Goal: Task Accomplishment & Management: Manage account settings

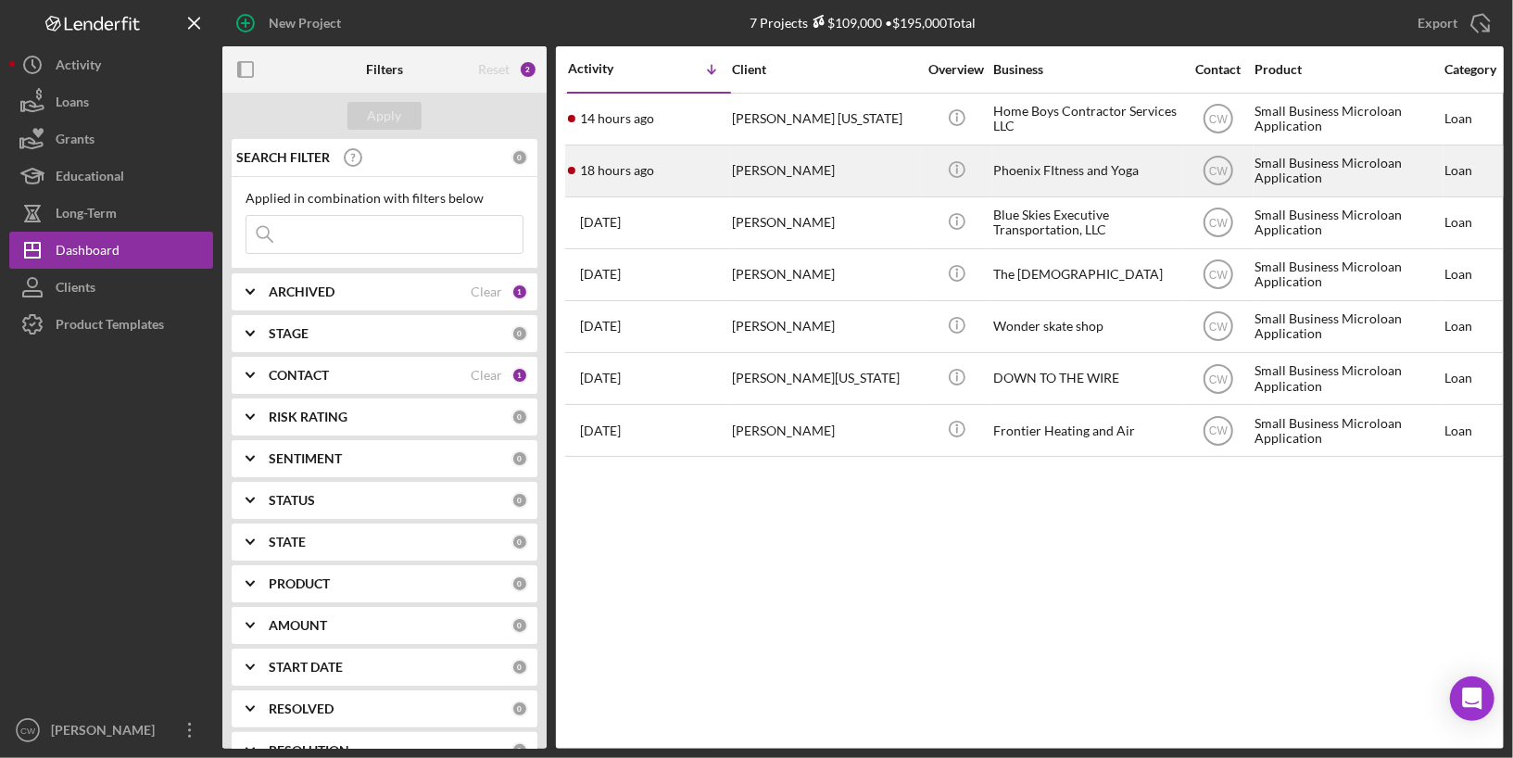
click at [846, 173] on div "[PERSON_NAME]" at bounding box center [824, 170] width 185 height 49
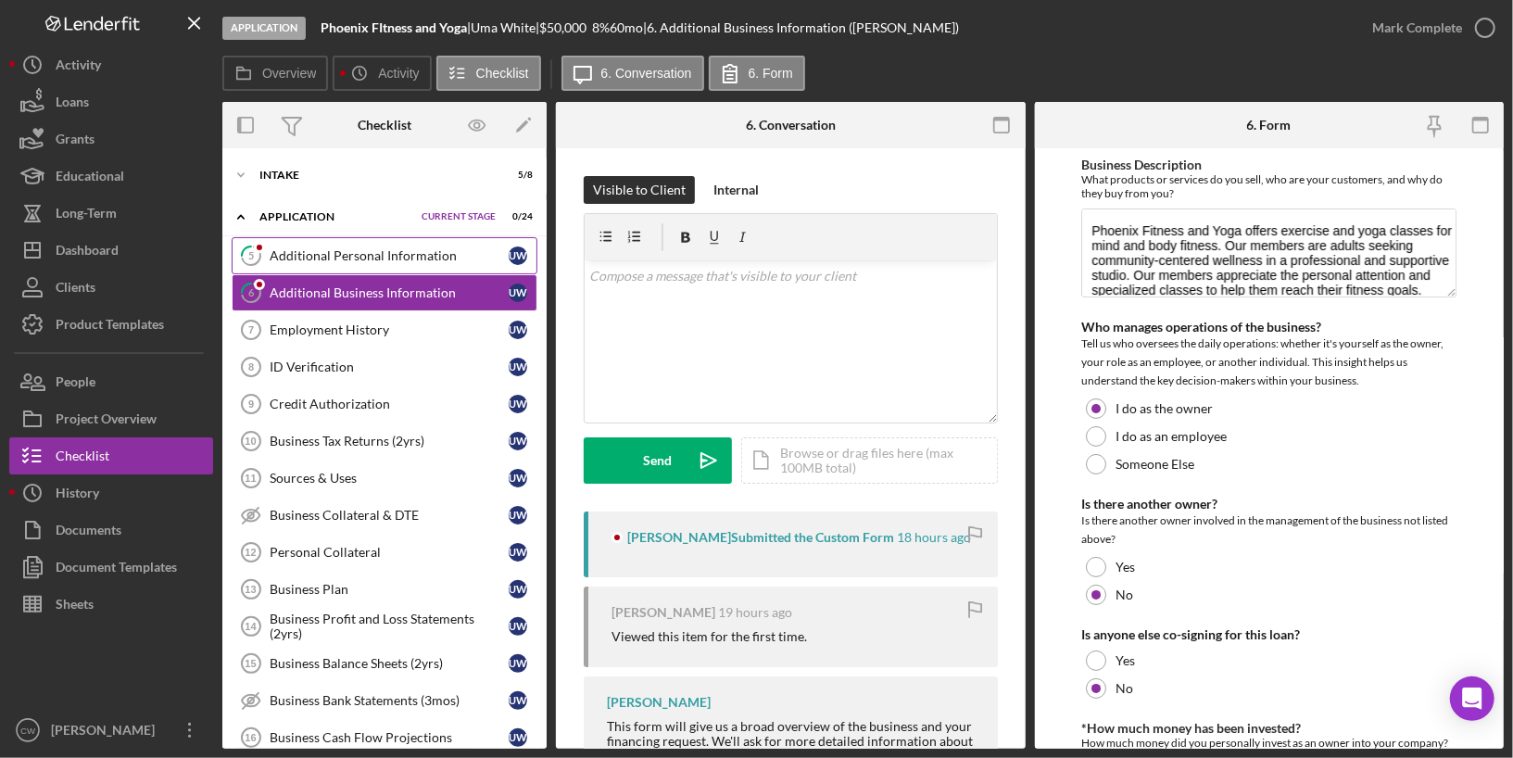
click at [363, 248] on div "Additional Personal Information" at bounding box center [389, 255] width 239 height 15
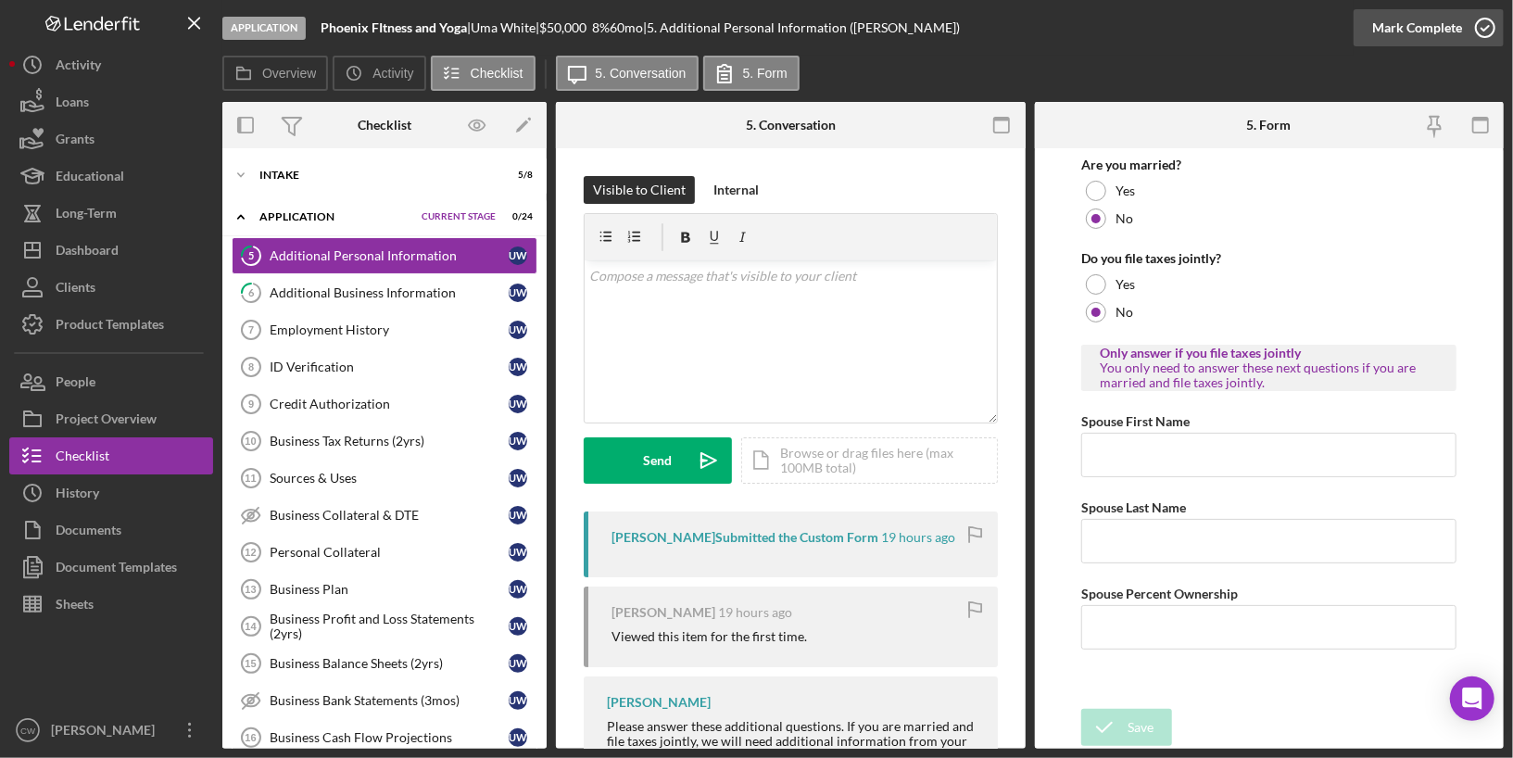
click at [1493, 32] on icon "button" at bounding box center [1485, 28] width 46 height 46
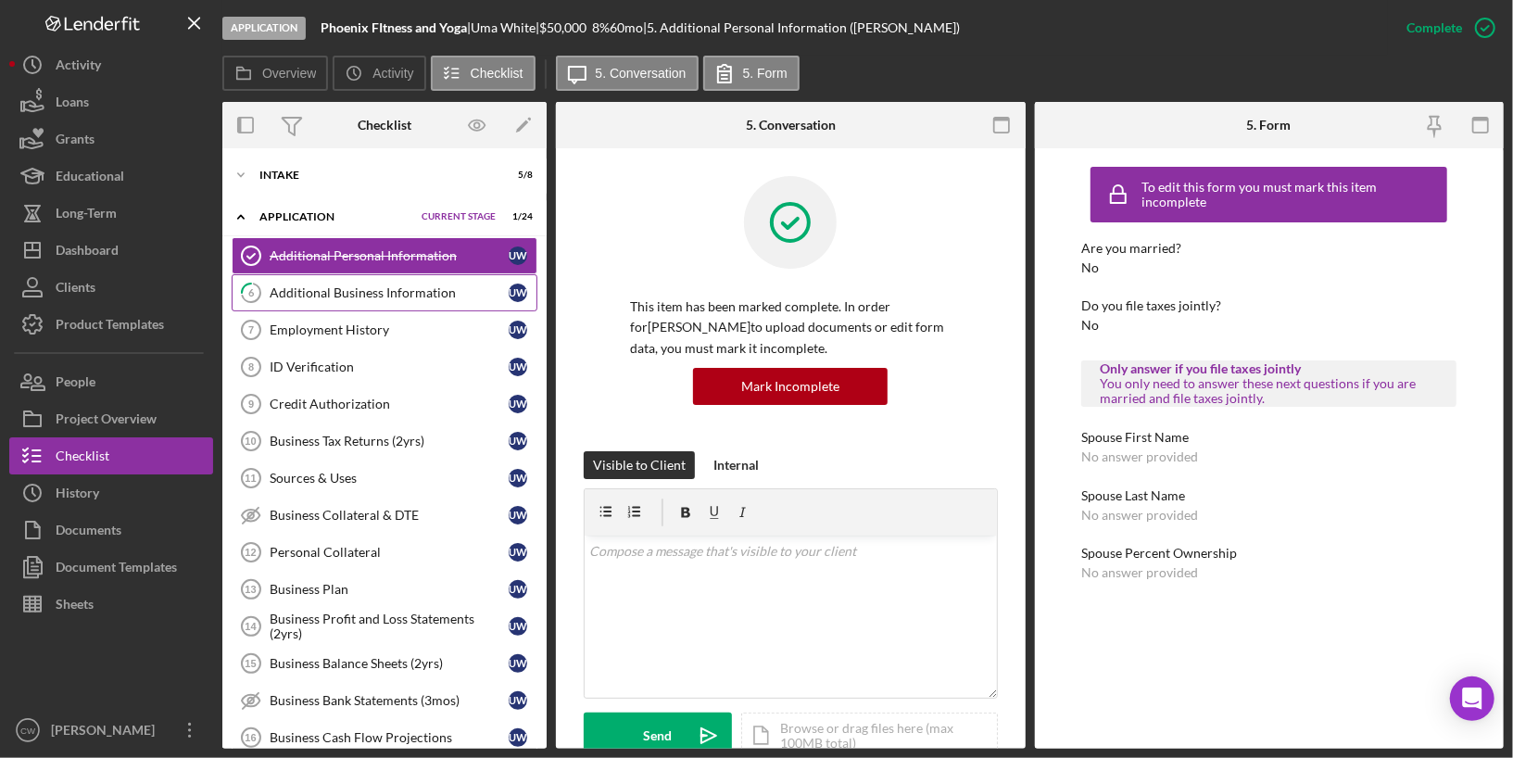
click at [389, 297] on div "Additional Business Information" at bounding box center [389, 292] width 239 height 15
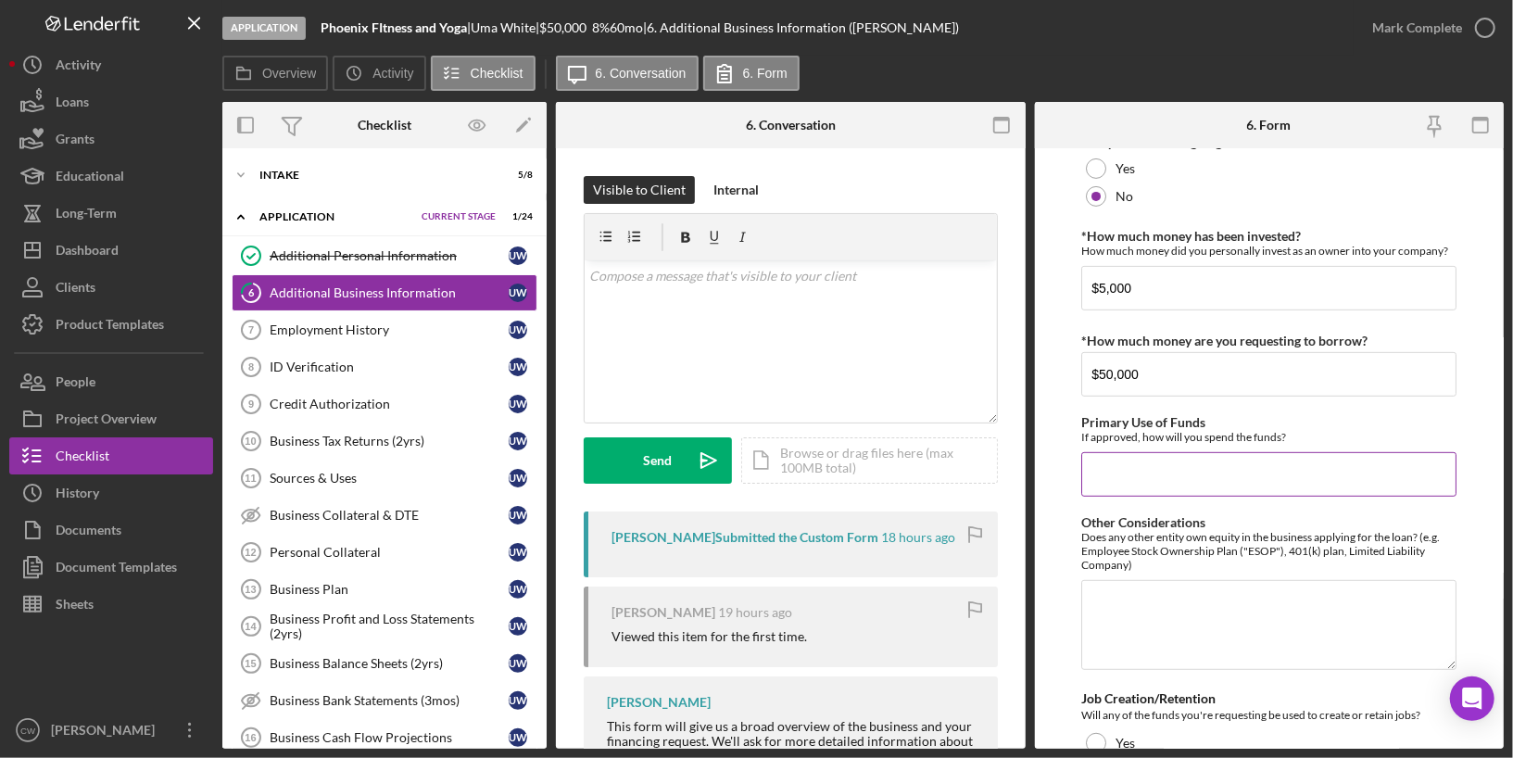
scroll to position [590, 0]
